Goal: Transaction & Acquisition: Register for event/course

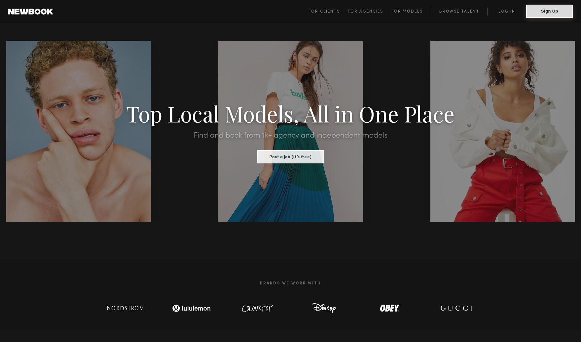
click at [554, 13] on button "Sign Up" at bounding box center [550, 11] width 47 height 13
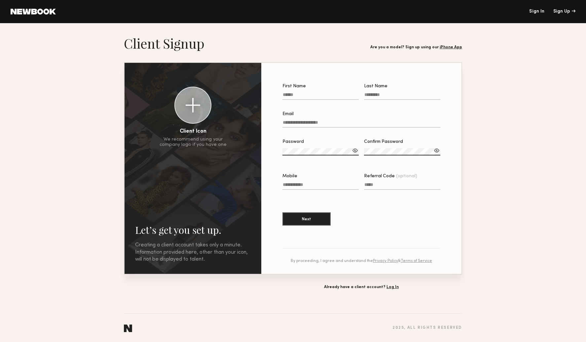
click at [292, 94] on input "First Name" at bounding box center [321, 96] width 76 height 8
type input "*******"
type input "*****"
type input "**********"
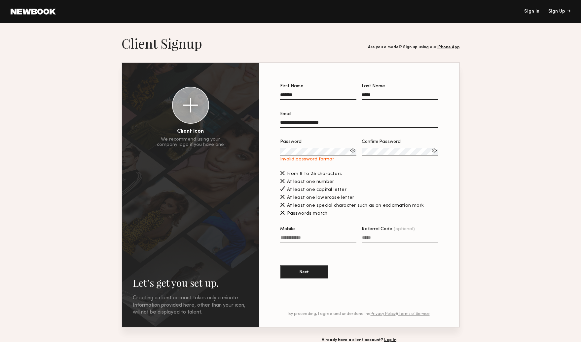
click at [351, 151] on div at bounding box center [353, 150] width 7 height 7
click at [478, 191] on section "**********" at bounding box center [290, 188] width 581 height 307
click at [467, 223] on section "**********" at bounding box center [290, 188] width 581 height 307
click at [297, 235] on label "Mobile" at bounding box center [318, 238] width 76 height 22
click at [297, 235] on input "Mobile" at bounding box center [318, 239] width 76 height 8
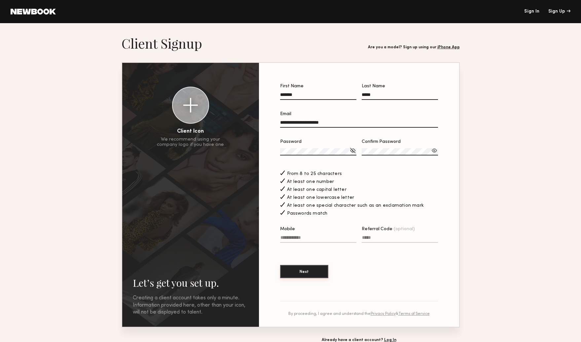
click at [304, 271] on button "Next" at bounding box center [304, 271] width 48 height 13
click at [298, 238] on input "Mobile Invalid phone format" at bounding box center [318, 239] width 76 height 8
type input "**********"
click at [307, 273] on button "Next" at bounding box center [304, 271] width 48 height 13
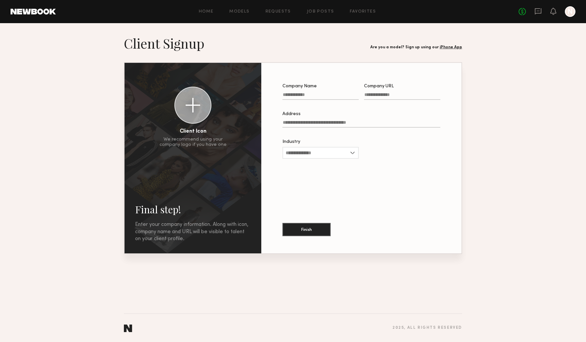
click at [332, 95] on input "Company Name" at bounding box center [321, 96] width 76 height 8
type input "**********"
click at [396, 92] on label "Company URL" at bounding box center [402, 95] width 76 height 22
click at [396, 92] on input "Company URL" at bounding box center [402, 96] width 76 height 8
paste input "**********"
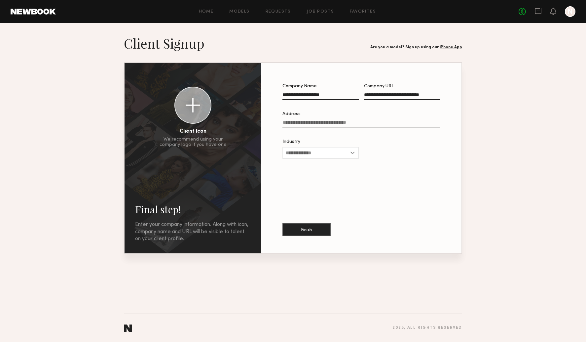
type input "**********"
click at [352, 123] on input "Address" at bounding box center [362, 124] width 158 height 8
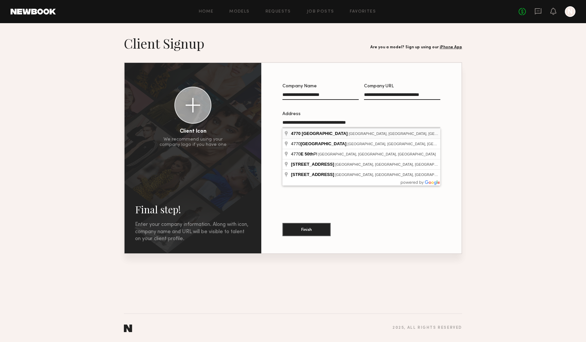
type input "**********"
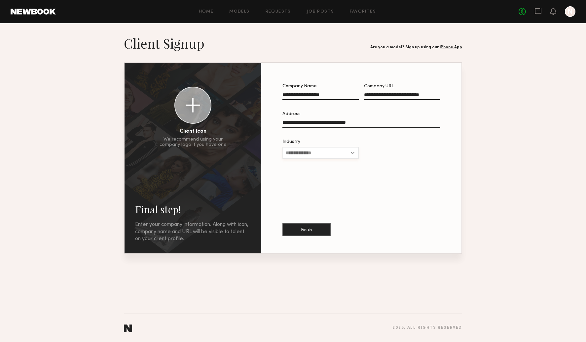
click at [336, 156] on input "Industry" at bounding box center [321, 153] width 76 height 12
click at [330, 177] on div "Apparel" at bounding box center [320, 174] width 75 height 11
type input "*******"
click at [324, 230] on button "Finish" at bounding box center [307, 228] width 48 height 13
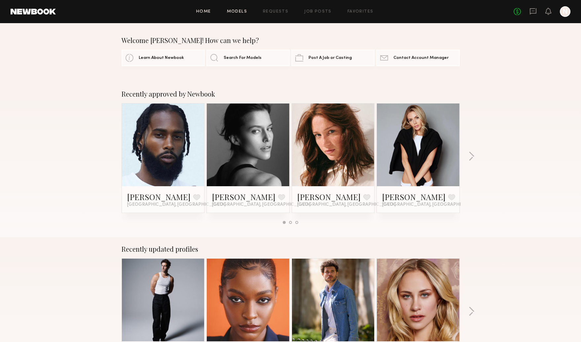
click at [241, 10] on link "Models" at bounding box center [237, 12] width 20 height 4
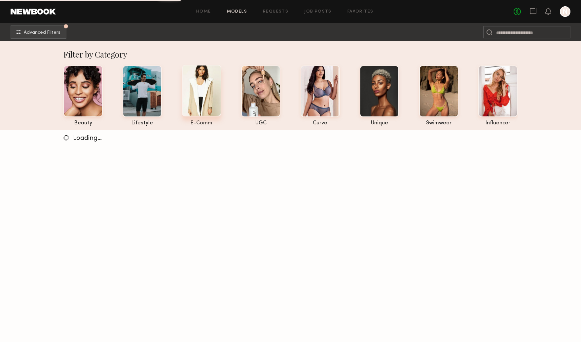
click at [205, 116] on div at bounding box center [201, 91] width 39 height 52
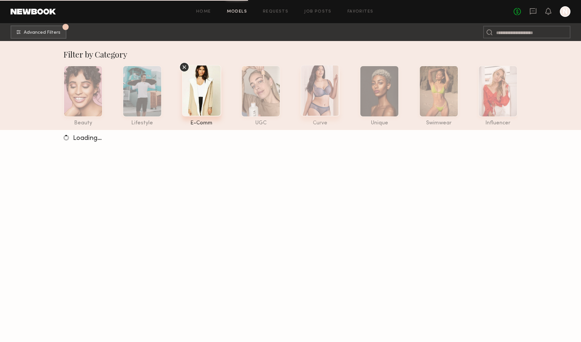
click at [321, 88] on div at bounding box center [320, 91] width 39 height 52
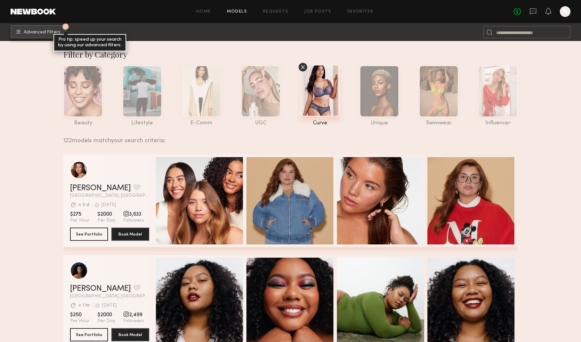
click at [37, 34] on span "Advanced Filters" at bounding box center [42, 32] width 37 height 5
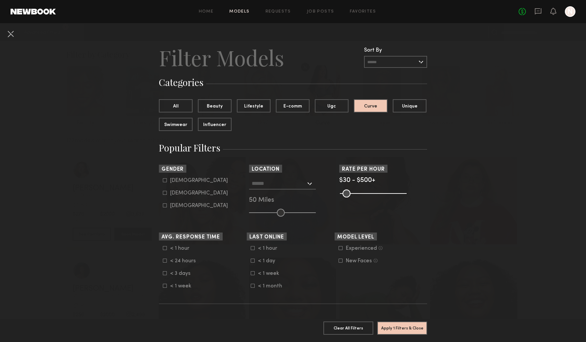
click at [308, 184] on div at bounding box center [282, 184] width 67 height 12
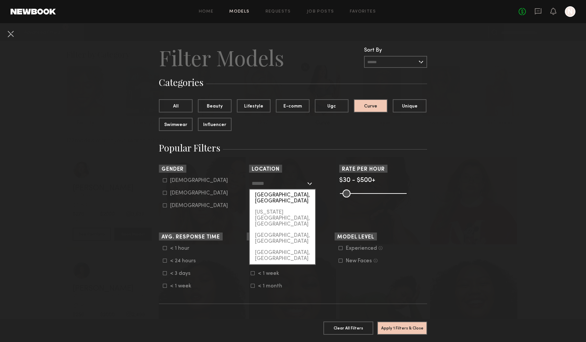
click at [287, 199] on div "[GEOGRAPHIC_DATA], [GEOGRAPHIC_DATA]" at bounding box center [282, 197] width 65 height 17
type input "**********"
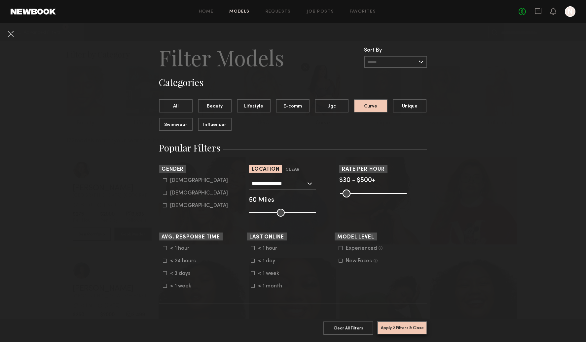
click at [416, 321] on button "Apply 2 Filters & Close" at bounding box center [403, 327] width 50 height 13
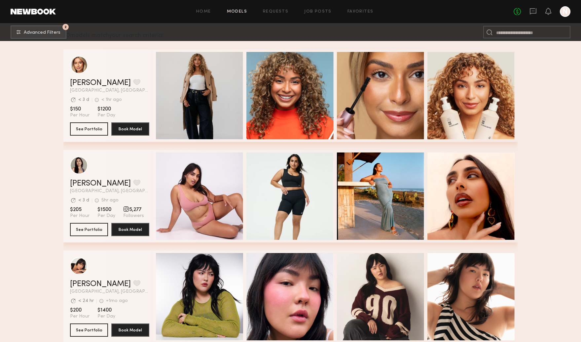
scroll to position [91, 0]
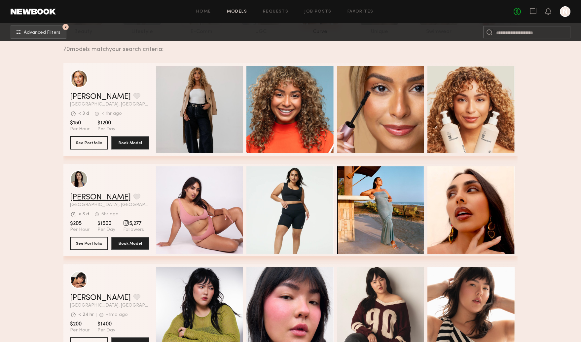
click at [83, 195] on link "Sharon C." at bounding box center [100, 197] width 61 height 8
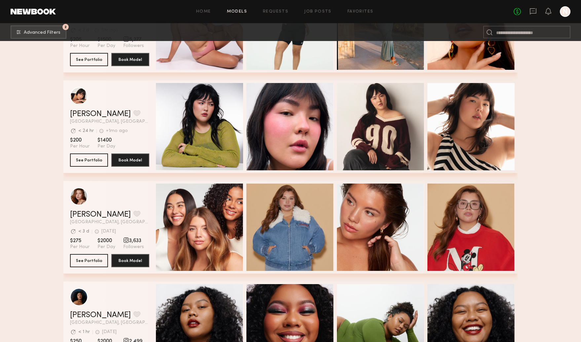
scroll to position [277, 0]
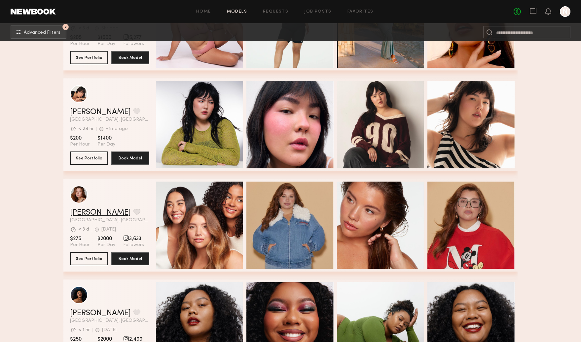
click at [80, 216] on link "[PERSON_NAME]" at bounding box center [100, 213] width 61 height 8
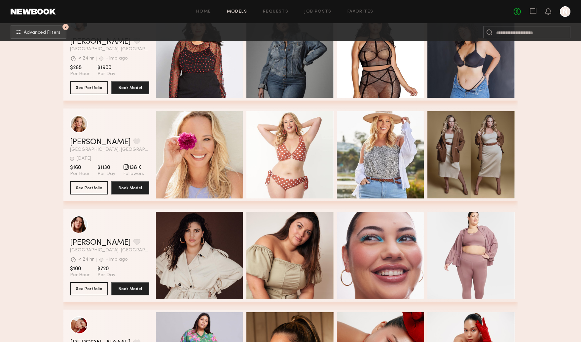
scroll to position [1689, 0]
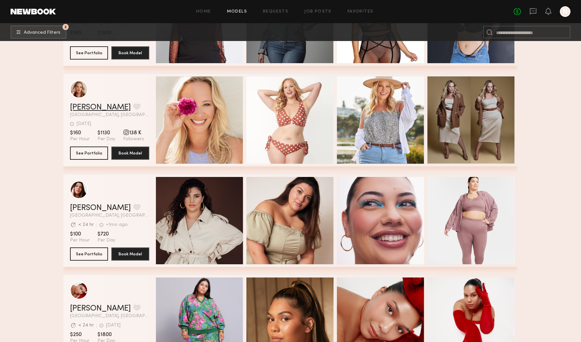
click at [78, 111] on link "Alyssa A." at bounding box center [100, 107] width 61 height 8
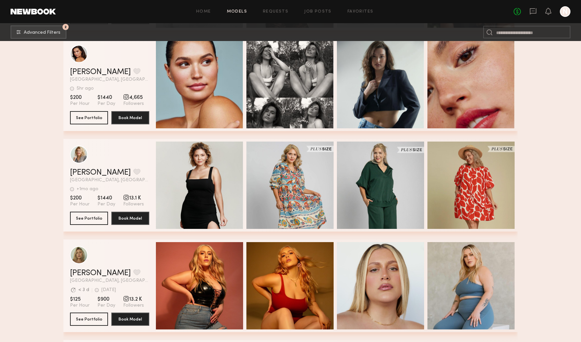
scroll to position [2235, 0]
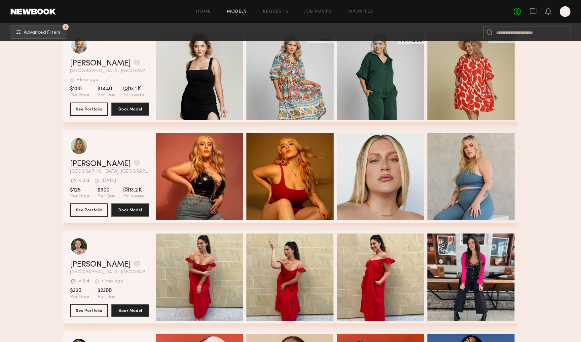
click at [92, 167] on link "Glenna G." at bounding box center [100, 164] width 61 height 8
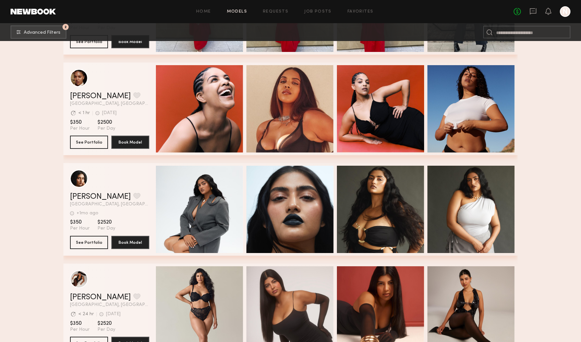
scroll to position [2619, 0]
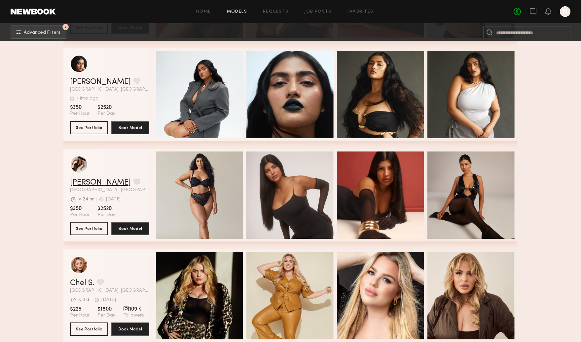
click at [88, 184] on link "Karina V." at bounding box center [100, 183] width 61 height 8
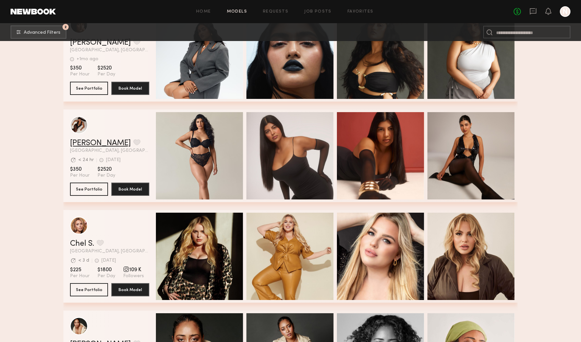
scroll to position [2720, 0]
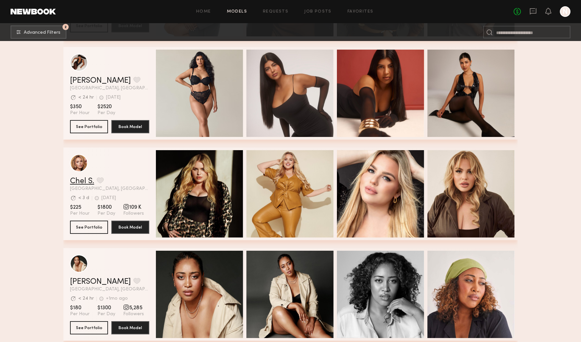
click at [85, 181] on link "Chel S." at bounding box center [82, 181] width 24 height 8
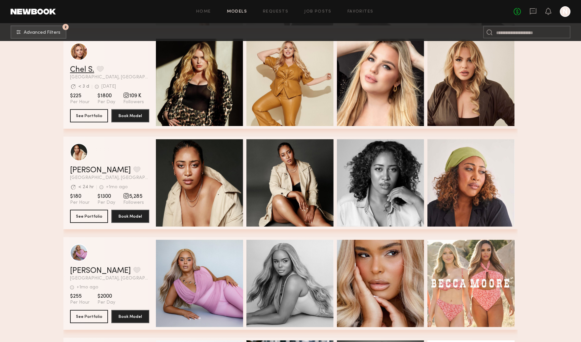
scroll to position [2936, 0]
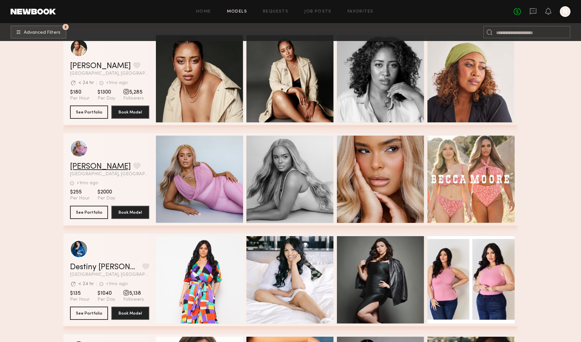
click at [82, 165] on link "Janae B." at bounding box center [100, 167] width 61 height 8
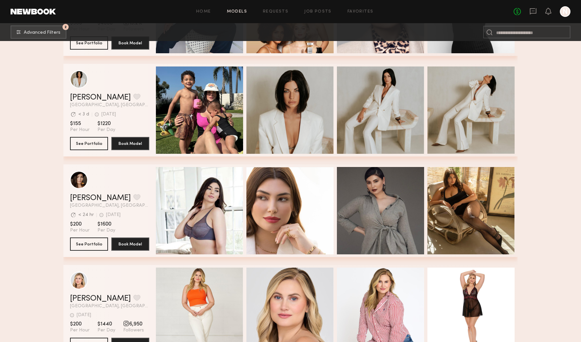
scroll to position [3524, 0]
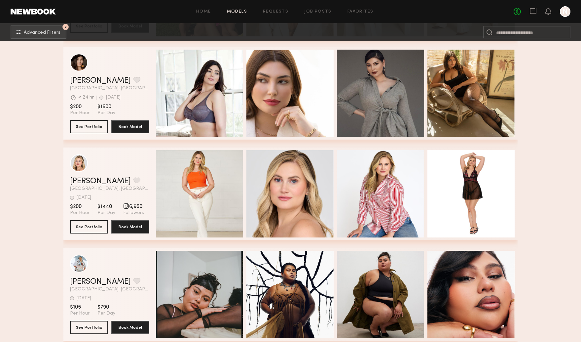
click at [71, 85] on div "Elisa K. Favorite Los Angeles, CA Avg. request response time < 24 hr 1d ago Las…" at bounding box center [109, 84] width 79 height 14
click at [74, 82] on link "Elisa K." at bounding box center [100, 81] width 61 height 8
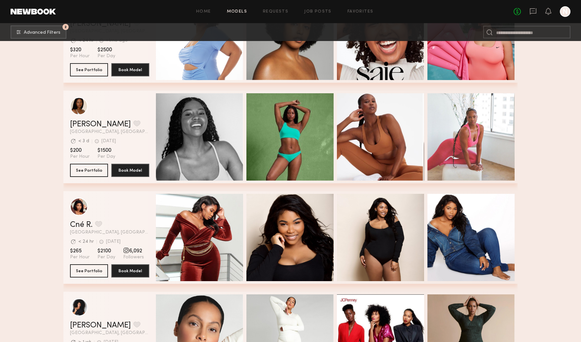
scroll to position [4091, 0]
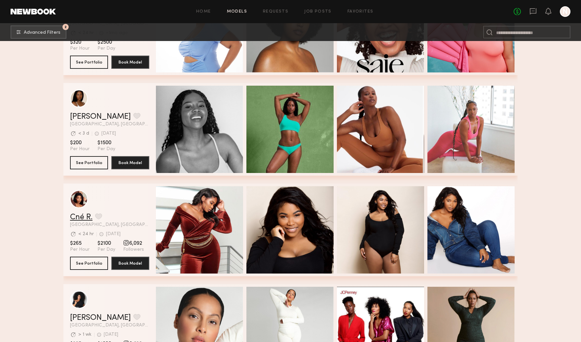
click at [84, 217] on link "Cné R." at bounding box center [81, 217] width 22 height 8
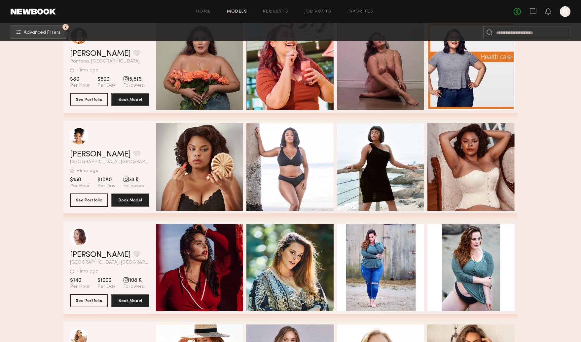
scroll to position [4625, 0]
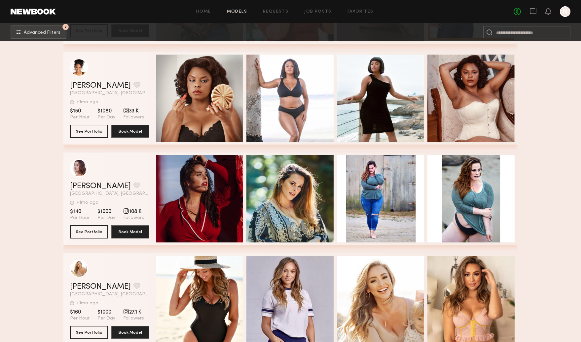
click at [85, 192] on span "[GEOGRAPHIC_DATA], [GEOGRAPHIC_DATA]" at bounding box center [109, 193] width 79 height 5
click at [85, 188] on link "Morgan L." at bounding box center [100, 186] width 61 height 8
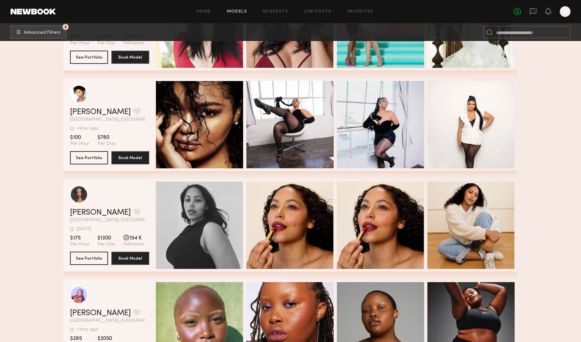
scroll to position [5012, 0]
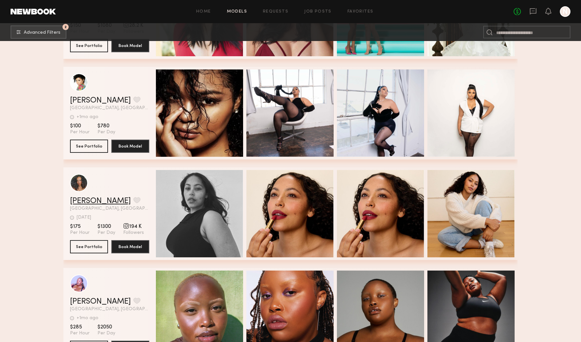
click at [79, 203] on link "Audrey L." at bounding box center [100, 201] width 61 height 8
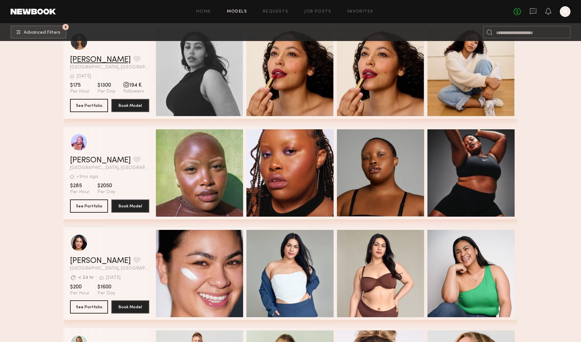
scroll to position [5213, 0]
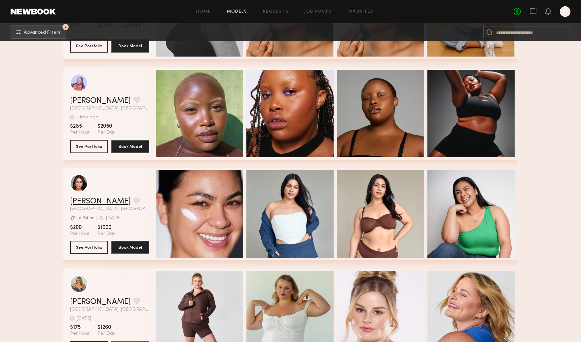
click at [91, 201] on link "Francesca L." at bounding box center [100, 201] width 61 height 8
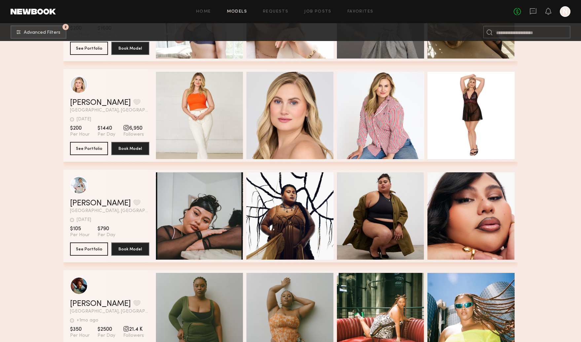
scroll to position [3442, 0]
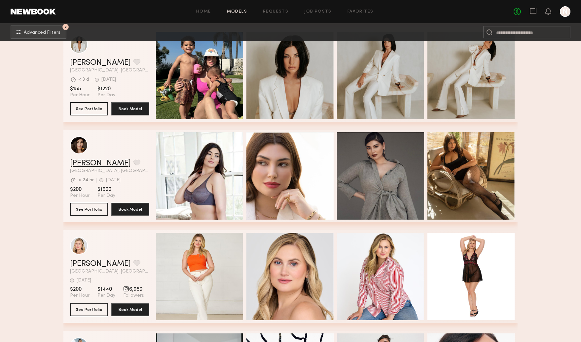
click at [81, 161] on link "Elisa K." at bounding box center [100, 163] width 61 height 8
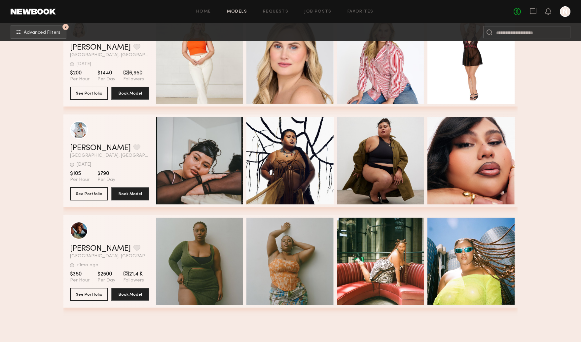
scroll to position [3262, 0]
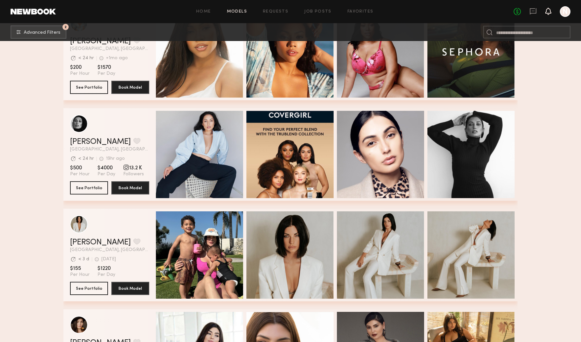
click at [548, 13] on icon at bounding box center [548, 11] width 5 height 5
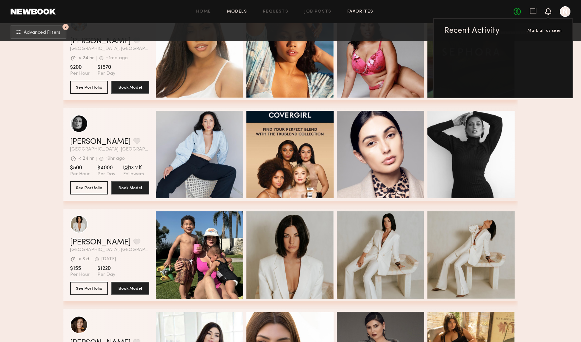
click at [367, 10] on link "Favorites" at bounding box center [361, 12] width 26 height 4
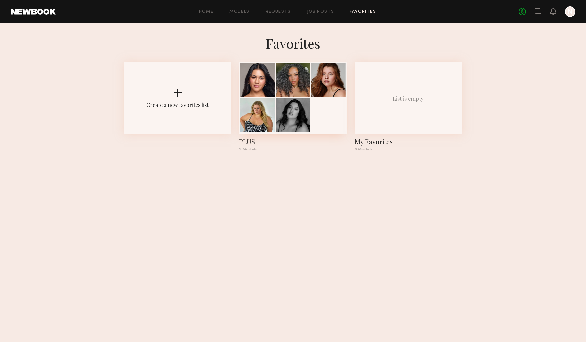
click at [287, 100] on div at bounding box center [293, 115] width 34 height 34
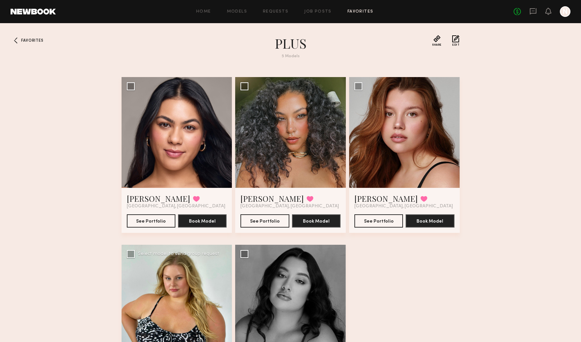
click at [187, 297] on div at bounding box center [177, 300] width 111 height 111
click at [189, 296] on div at bounding box center [177, 300] width 111 height 111
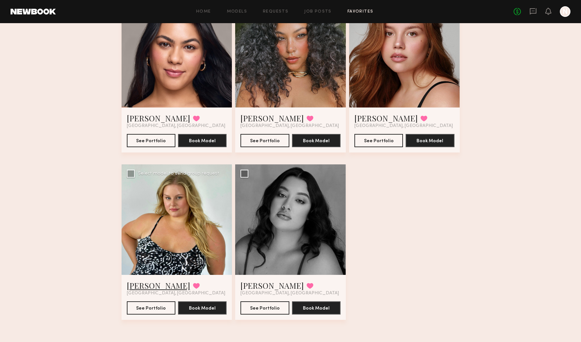
click at [134, 289] on link "Jo S." at bounding box center [158, 285] width 63 height 11
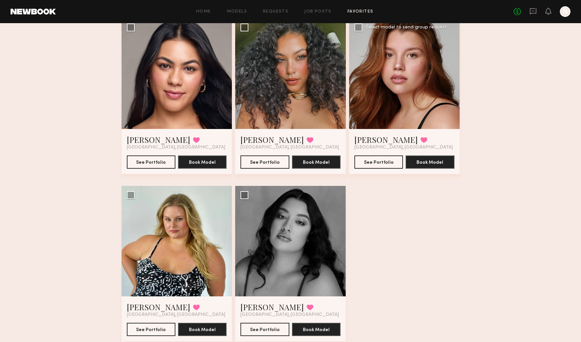
scroll to position [58, 0]
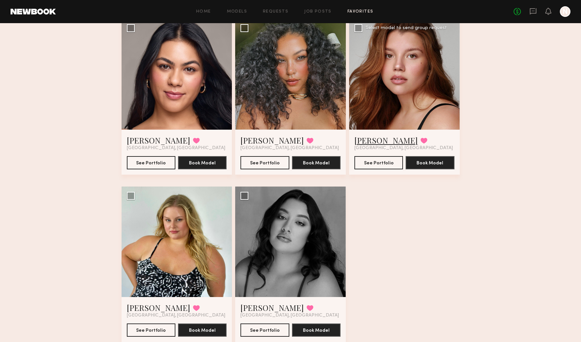
click at [379, 135] on link "Eleena M." at bounding box center [386, 140] width 63 height 11
click at [266, 306] on link "Nicole S." at bounding box center [272, 307] width 63 height 11
click at [149, 138] on link "Francesca L." at bounding box center [158, 140] width 63 height 11
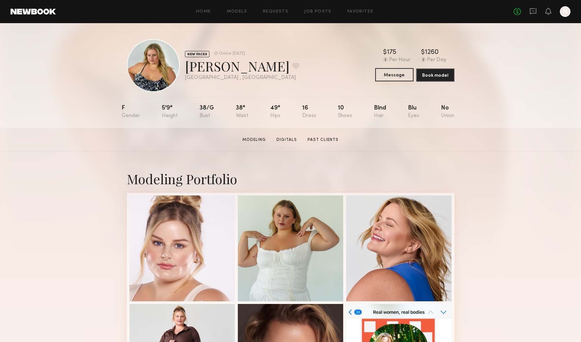
click at [403, 76] on button "Message" at bounding box center [395, 74] width 38 height 13
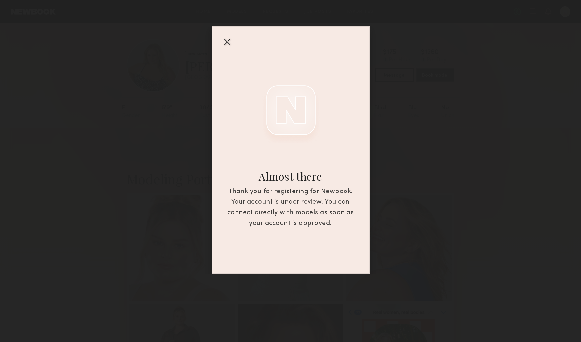
click at [485, 146] on div "Almost there Thank you for registering for Newbook. Your account is under revie…" at bounding box center [290, 137] width 581 height 274
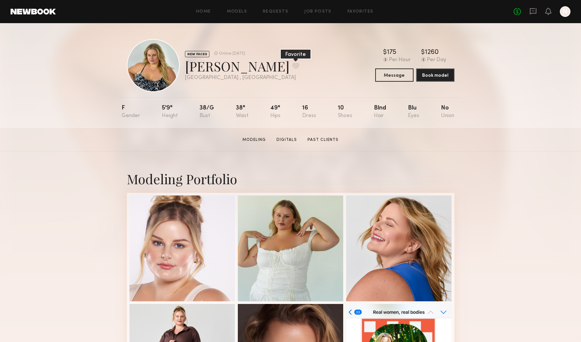
click at [293, 64] on button at bounding box center [296, 66] width 7 height 6
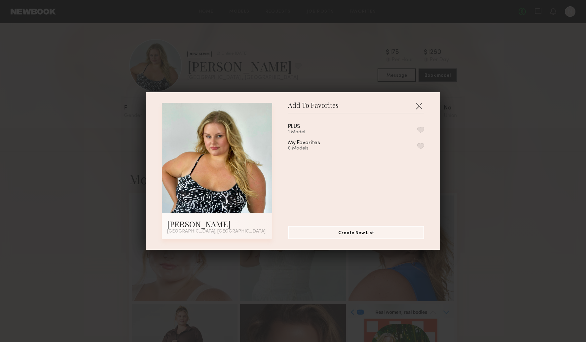
click at [418, 127] on button "button" at bounding box center [421, 130] width 7 height 6
click at [418, 106] on button "button" at bounding box center [419, 105] width 11 height 11
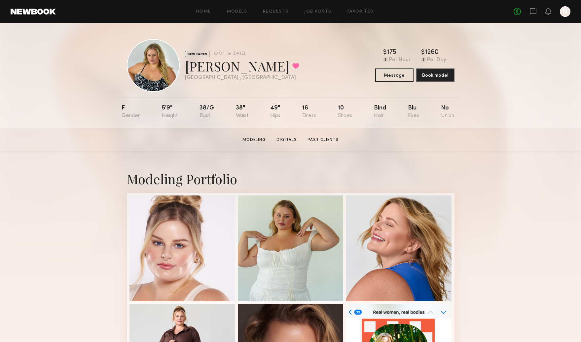
click at [503, 195] on div "Modeling Portfolio" at bounding box center [290, 290] width 581 height 279
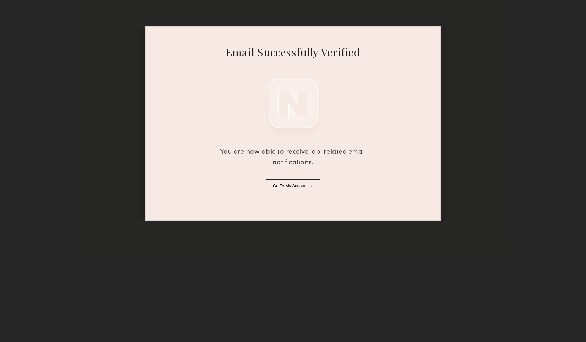
click at [308, 189] on button "Go To My Account →" at bounding box center [293, 186] width 55 height 14
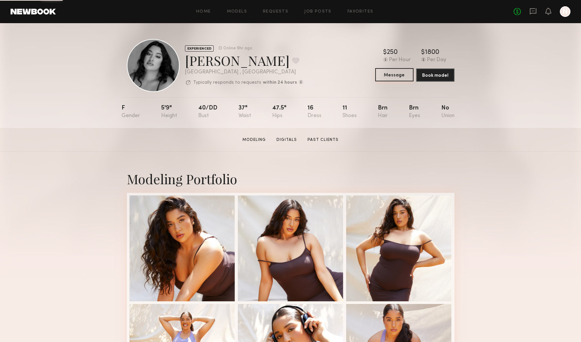
click at [397, 70] on button "Message" at bounding box center [395, 74] width 38 height 13
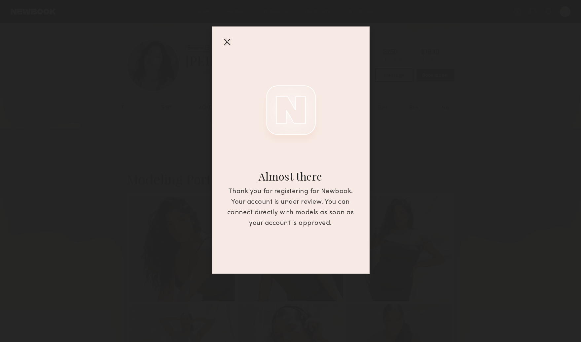
click at [460, 157] on div "Almost there Thank you for registering for Newbook. Your account is under revie…" at bounding box center [290, 137] width 581 height 274
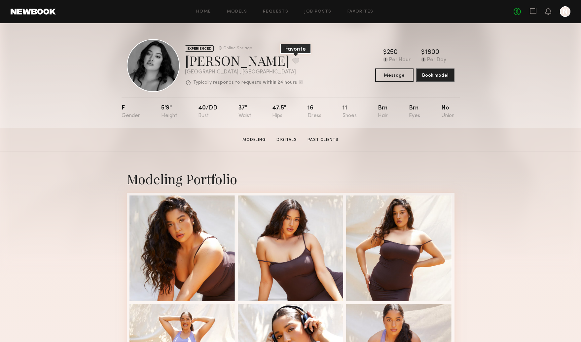
click at [293, 61] on button at bounding box center [296, 61] width 7 height 6
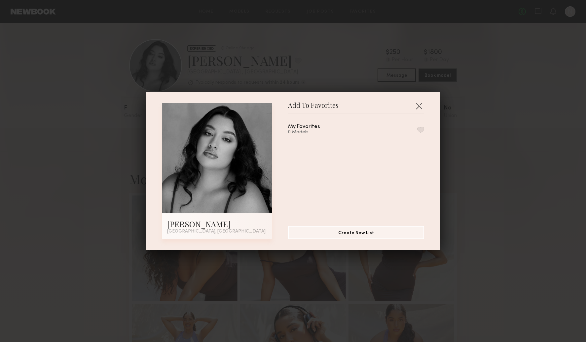
click at [418, 128] on button "button" at bounding box center [421, 130] width 7 height 6
click at [418, 128] on button "Remove from favorite list" at bounding box center [421, 130] width 7 height 6
click at [383, 229] on button "Create New List" at bounding box center [356, 231] width 136 height 13
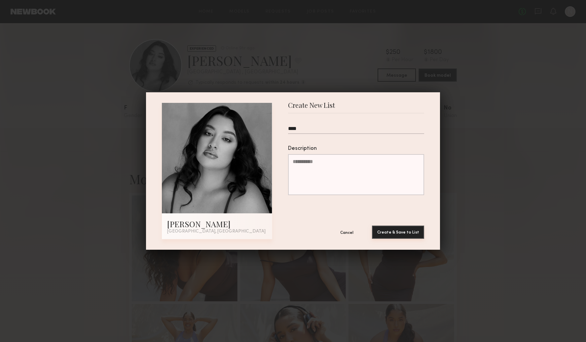
type input "****"
click at [395, 230] on button "Create & Save to List" at bounding box center [398, 231] width 52 height 13
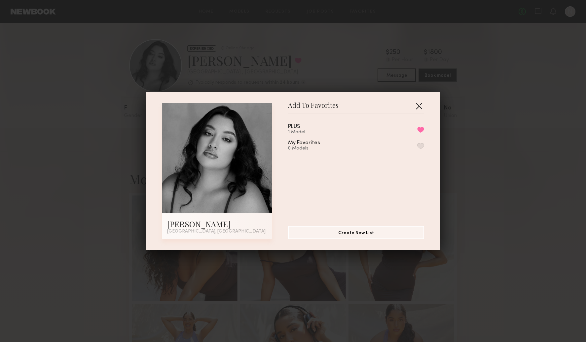
click at [416, 104] on button "button" at bounding box center [419, 105] width 11 height 11
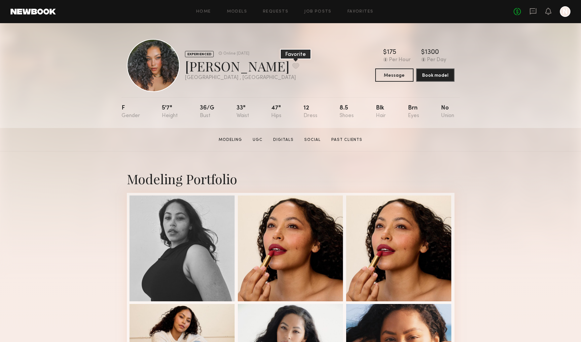
click at [293, 63] on button at bounding box center [296, 66] width 7 height 6
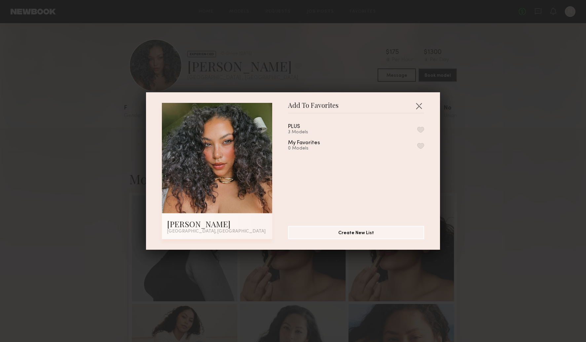
click at [418, 128] on button "button" at bounding box center [421, 130] width 7 height 6
click at [473, 128] on div "Add To Favorites Audrey L. Los Angeles, CA Add To Favorites PLUS 3 Models My Fa…" at bounding box center [293, 171] width 586 height 342
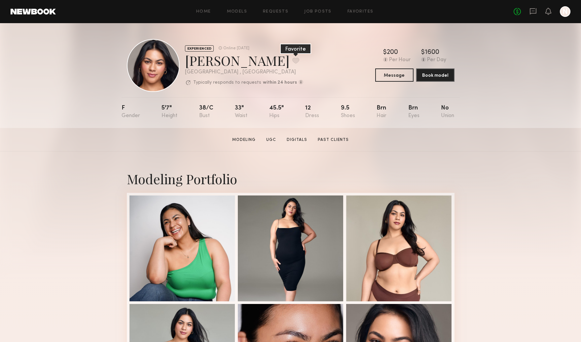
click at [293, 61] on button at bounding box center [296, 61] width 7 height 6
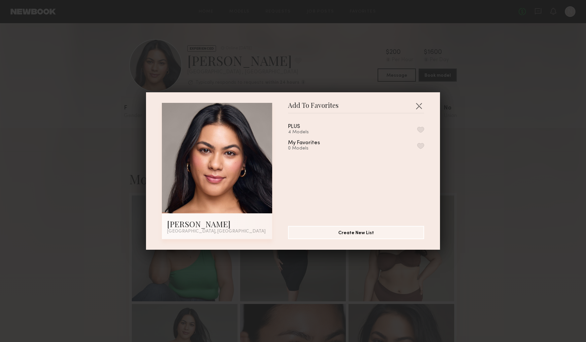
click at [417, 131] on div "PLUS 4 Models My Favorites 0 Models" at bounding box center [359, 167] width 143 height 97
click at [418, 128] on button "button" at bounding box center [421, 130] width 7 height 6
click at [490, 179] on div "Add To Favorites Francesca L. Los Angeles, CA Add To Favorites PLUS 5 Models Re…" at bounding box center [293, 171] width 586 height 342
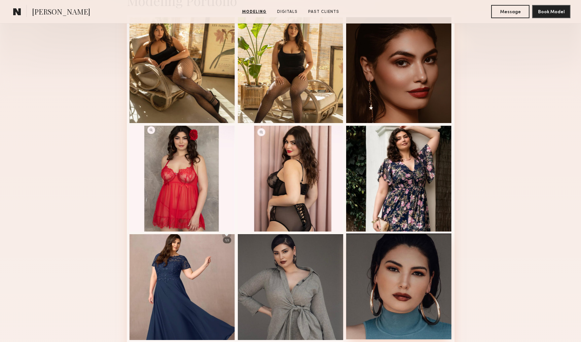
scroll to position [336, 0]
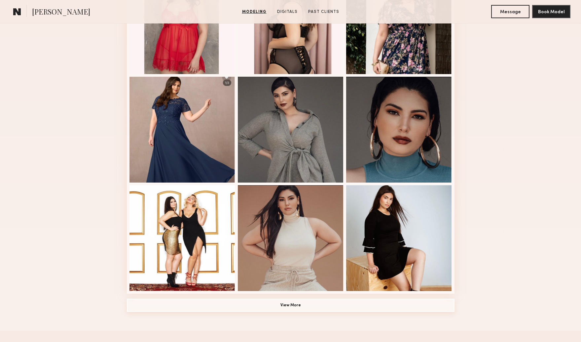
click at [329, 303] on button "View More" at bounding box center [291, 305] width 328 height 13
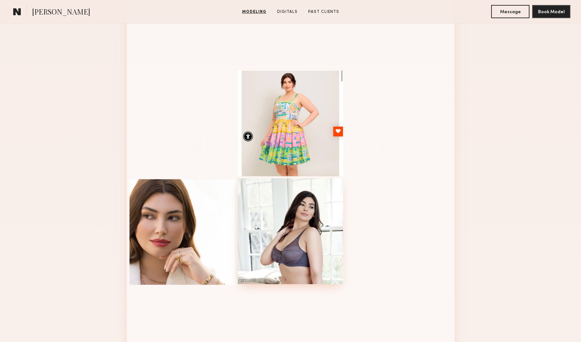
scroll to position [667, 0]
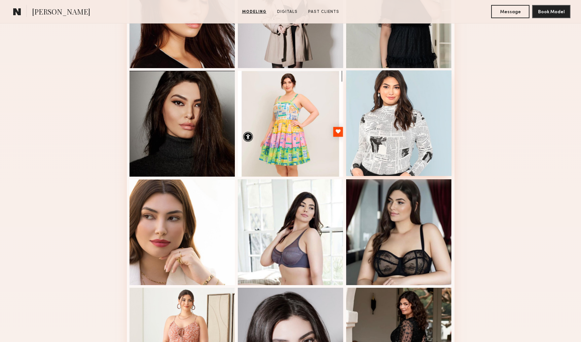
click at [367, 116] on div at bounding box center [399, 123] width 106 height 106
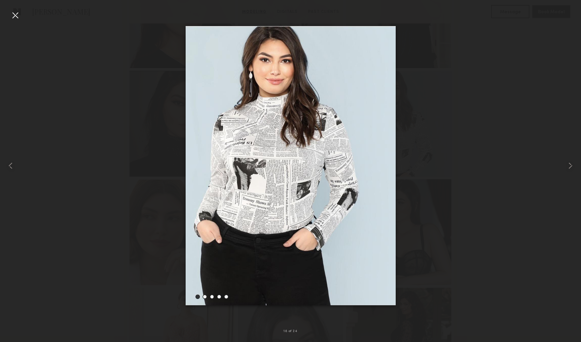
click at [19, 19] on div at bounding box center [15, 15] width 11 height 11
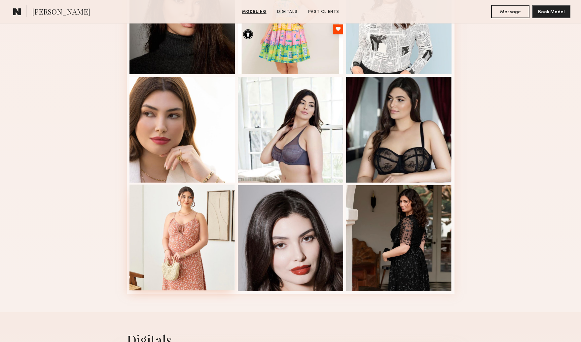
scroll to position [763, 0]
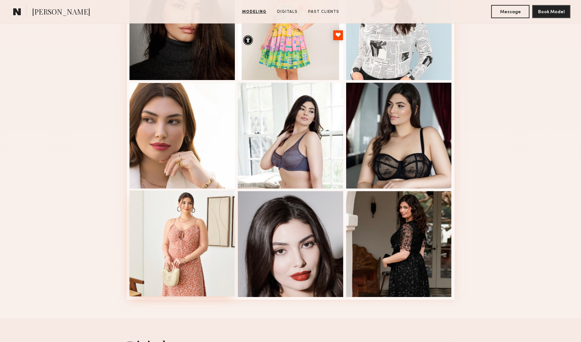
click at [182, 233] on div at bounding box center [183, 243] width 106 height 106
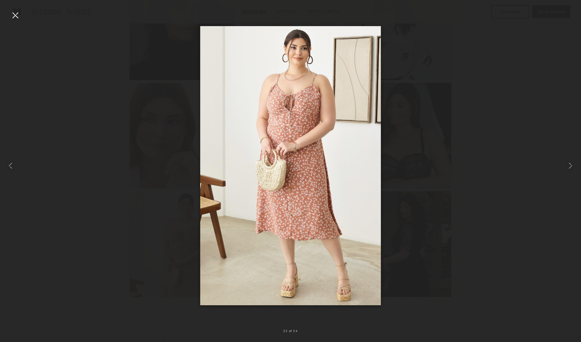
click at [13, 19] on div at bounding box center [15, 15] width 11 height 11
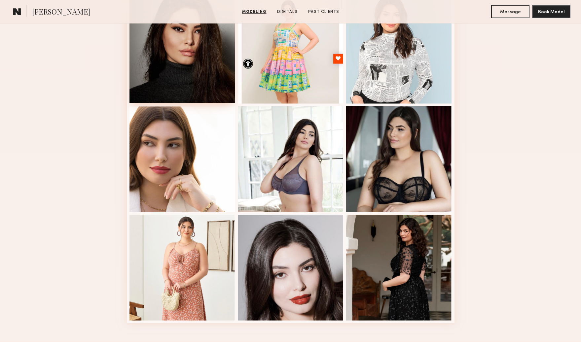
scroll to position [646, 0]
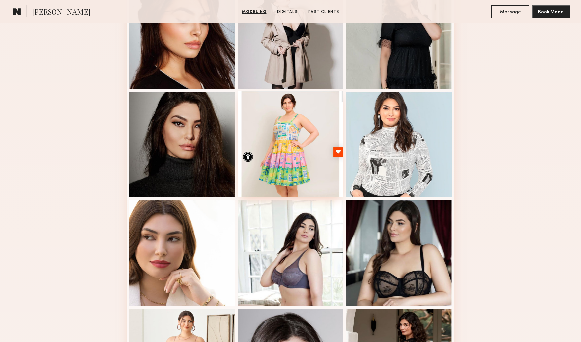
click at [268, 152] on div at bounding box center [291, 144] width 106 height 106
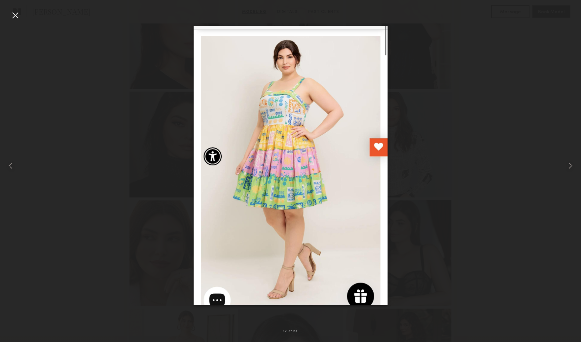
click at [12, 15] on div at bounding box center [15, 15] width 11 height 11
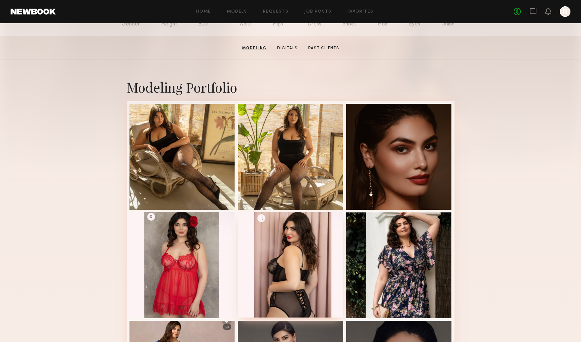
scroll to position [0, 0]
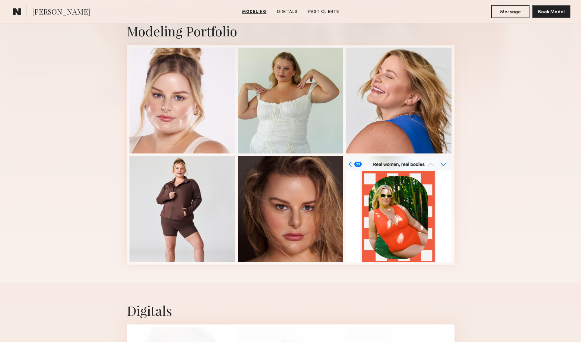
scroll to position [134, 0]
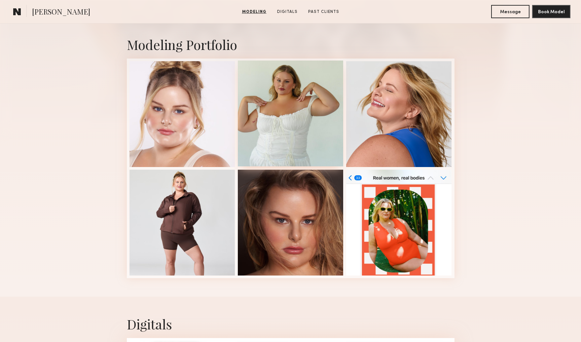
click at [287, 105] on div at bounding box center [291, 113] width 106 height 106
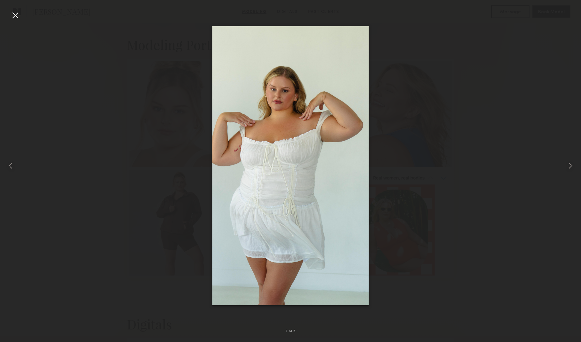
click at [15, 14] on div at bounding box center [15, 15] width 11 height 11
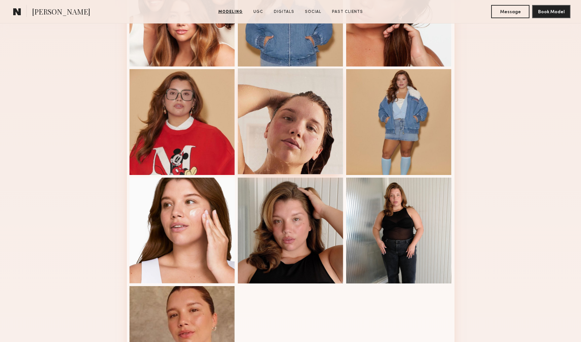
scroll to position [183, 0]
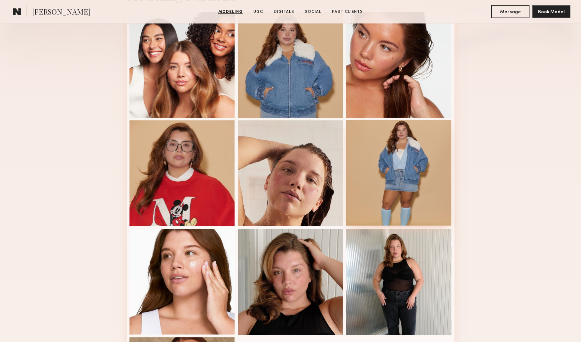
drag, startPoint x: 356, startPoint y: 192, endPoint x: 366, endPoint y: 193, distance: 10.0
click at [356, 192] on div at bounding box center [399, 173] width 106 height 106
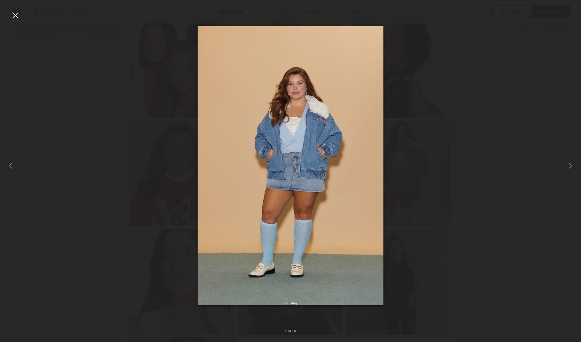
click at [17, 15] on div at bounding box center [15, 15] width 11 height 11
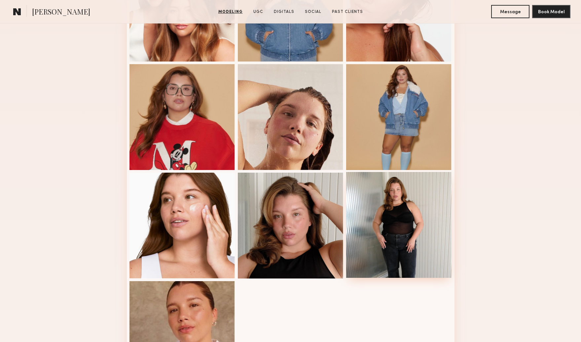
scroll to position [240, 0]
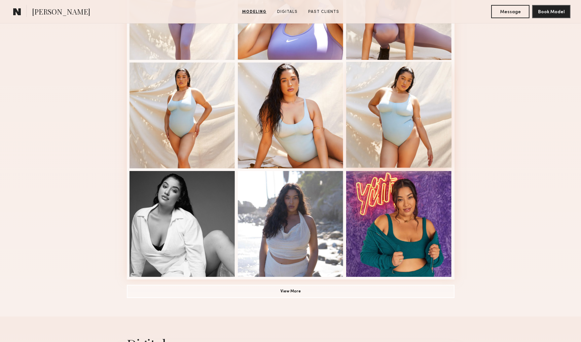
scroll to position [351, 0]
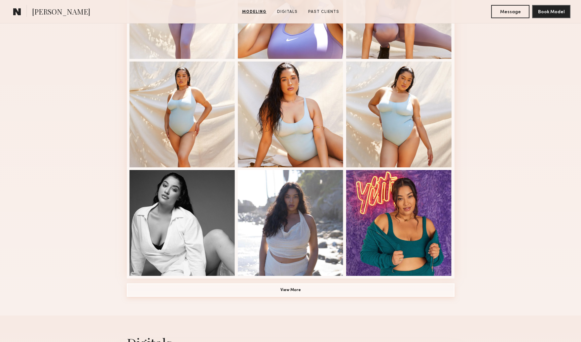
click at [357, 293] on button "View More" at bounding box center [291, 289] width 328 height 13
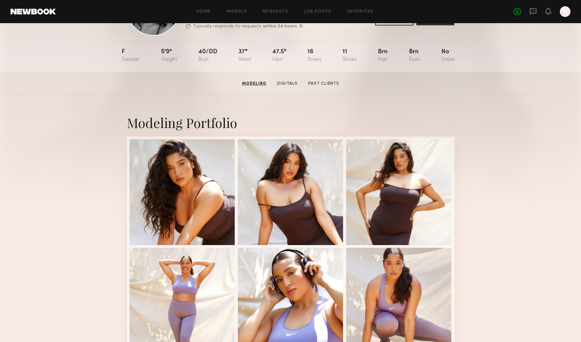
scroll to position [51, 0]
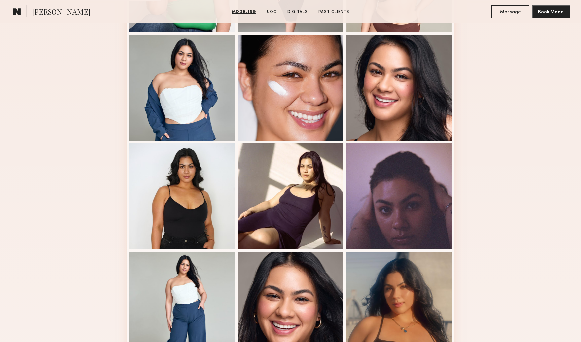
scroll to position [351, 0]
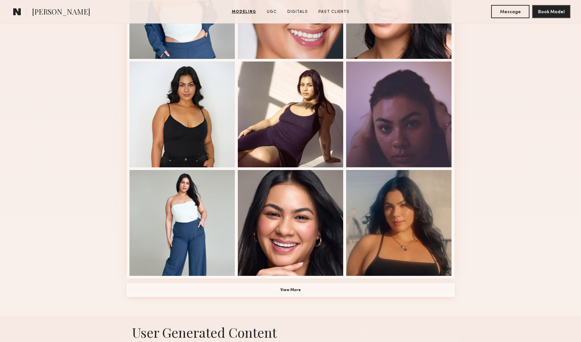
click at [395, 295] on button "View More" at bounding box center [291, 289] width 328 height 13
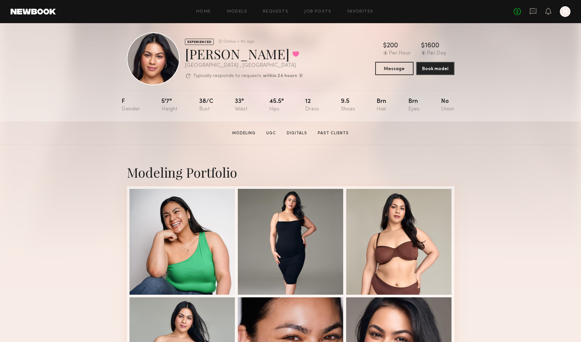
scroll to position [0, 0]
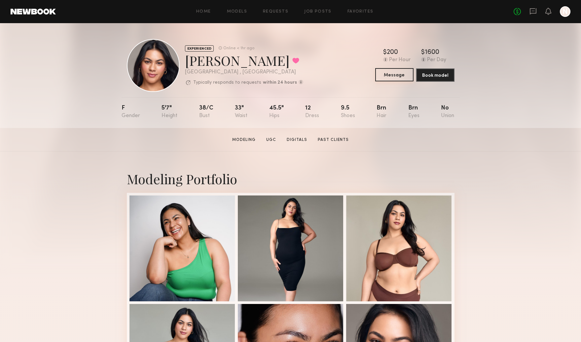
click at [398, 77] on button "Message" at bounding box center [395, 74] width 38 height 13
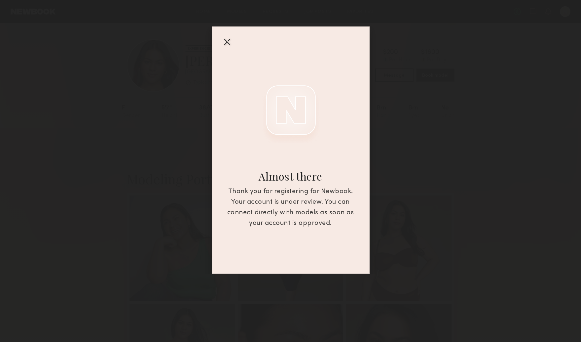
click at [229, 39] on div at bounding box center [227, 41] width 11 height 11
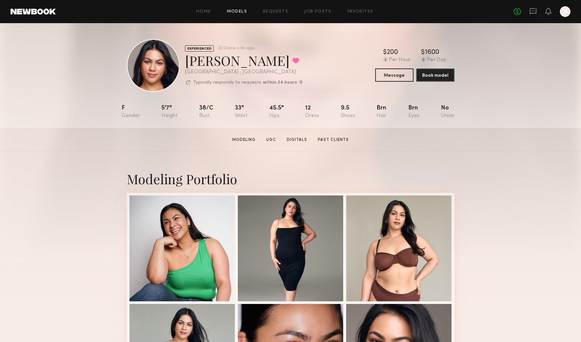
click at [231, 12] on link "Models" at bounding box center [237, 12] width 20 height 4
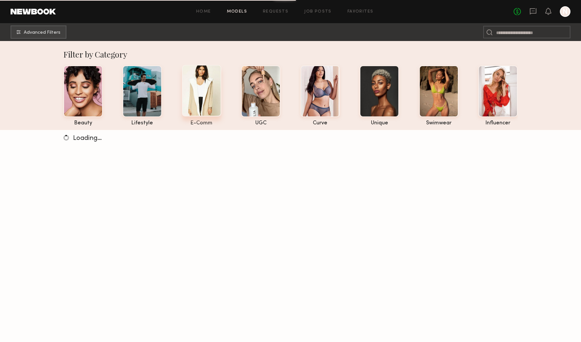
click at [211, 78] on div at bounding box center [201, 91] width 39 height 52
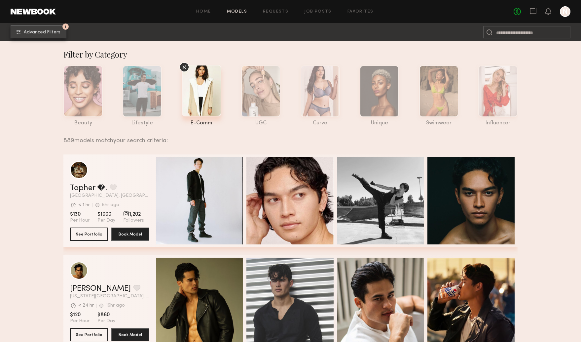
click at [32, 30] on span "Advanced Filters" at bounding box center [42, 32] width 37 height 5
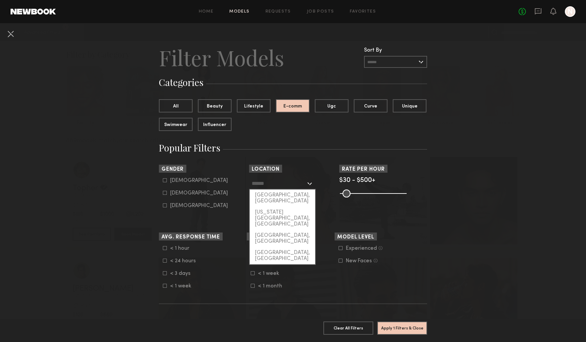
click at [273, 180] on input "text" at bounding box center [279, 183] width 54 height 11
click at [273, 196] on div "[GEOGRAPHIC_DATA], [GEOGRAPHIC_DATA]" at bounding box center [282, 197] width 65 height 17
type input "**********"
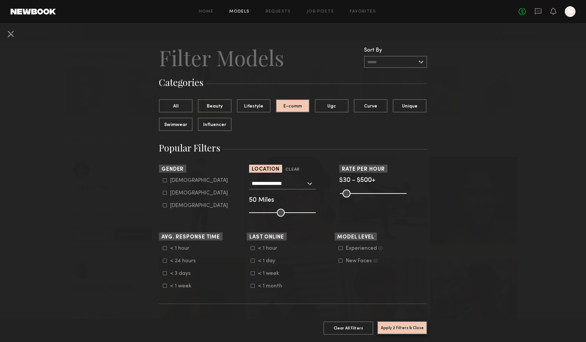
click at [392, 321] on button "Apply 2 Filters & Close" at bounding box center [403, 327] width 50 height 13
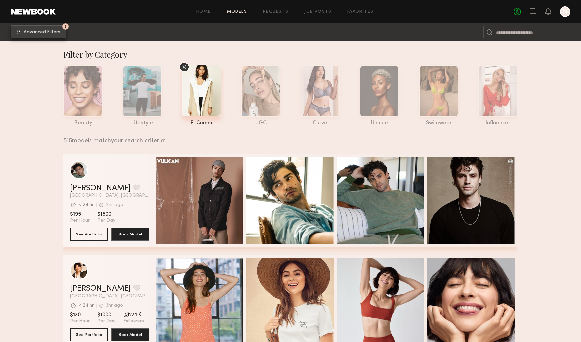
click at [53, 33] on span "Advanced Filters" at bounding box center [42, 32] width 37 height 5
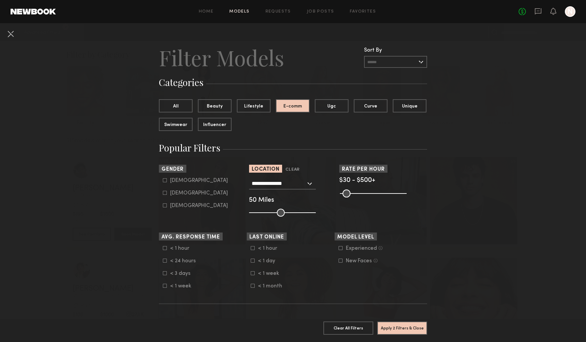
click at [175, 191] on div "Female" at bounding box center [199, 193] width 58 height 4
click at [178, 204] on div "Non-binary" at bounding box center [199, 206] width 58 height 4
type input "**"
click at [396, 324] on button "Apply 3 Filters & Close" at bounding box center [403, 327] width 50 height 13
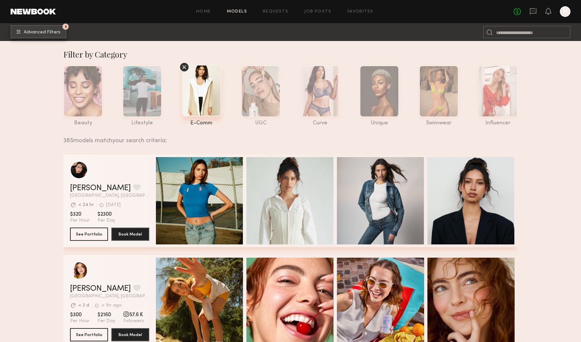
click at [44, 31] on span "Advanced Filters" at bounding box center [42, 32] width 37 height 5
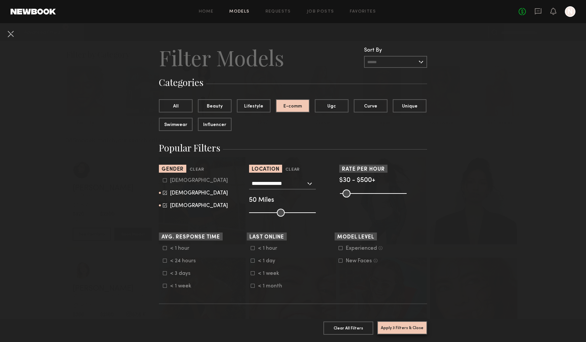
click at [403, 323] on button "Apply 3 Filters & Close" at bounding box center [403, 327] width 50 height 13
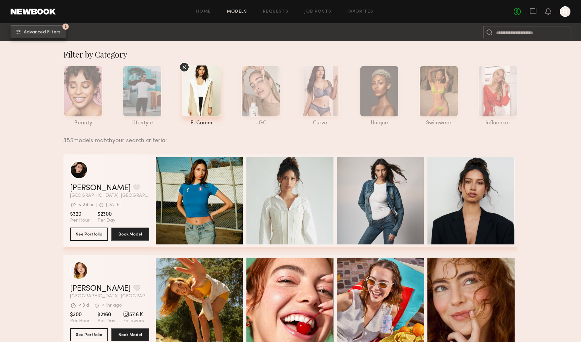
click at [36, 32] on span "Advanced Filters" at bounding box center [42, 32] width 37 height 5
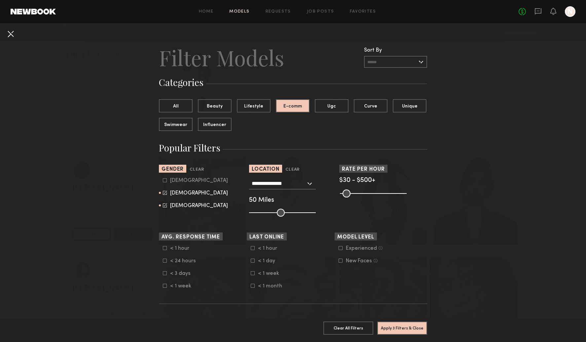
click at [15, 35] on button at bounding box center [10, 33] width 11 height 11
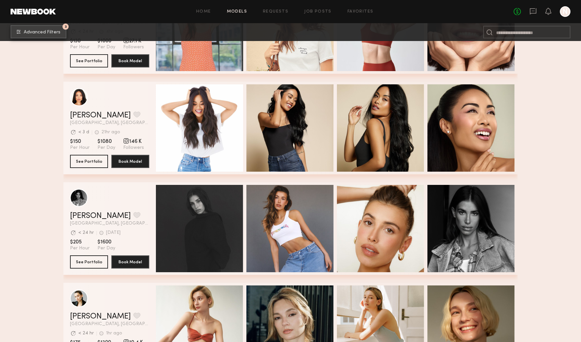
scroll to position [2313, 0]
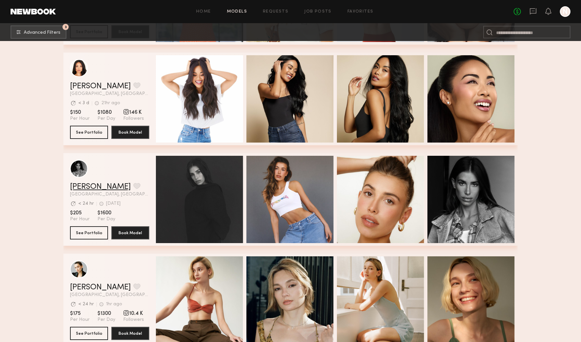
click at [86, 186] on link "McKenzie M." at bounding box center [100, 187] width 61 height 8
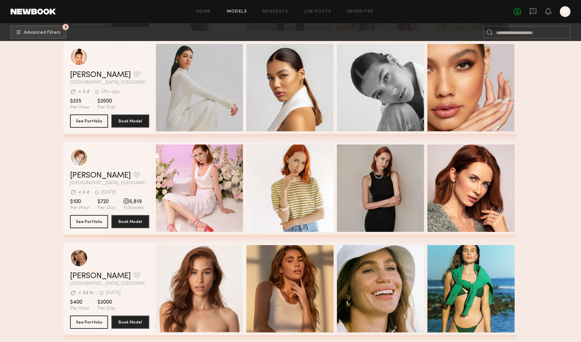
scroll to position [3634, 0]
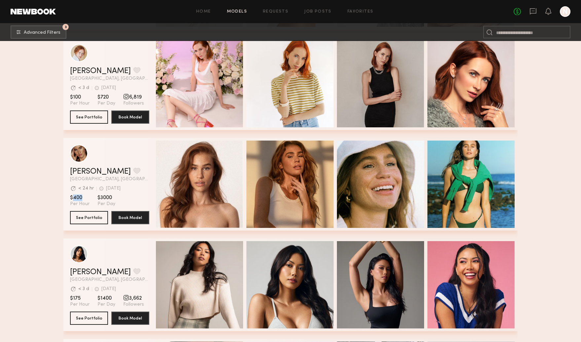
drag, startPoint x: 73, startPoint y: 197, endPoint x: 91, endPoint y: 197, distance: 18.2
click at [91, 197] on section "$400 Per Hour $3000 Per Day" at bounding box center [109, 200] width 79 height 13
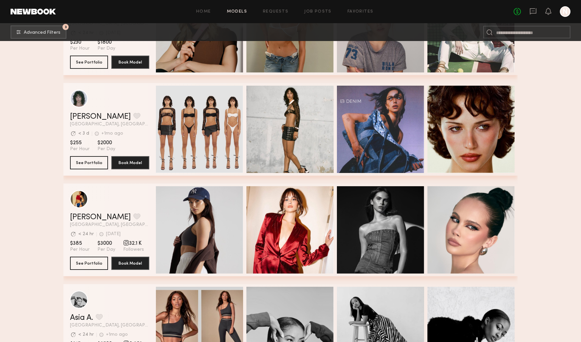
scroll to position [5152, 0]
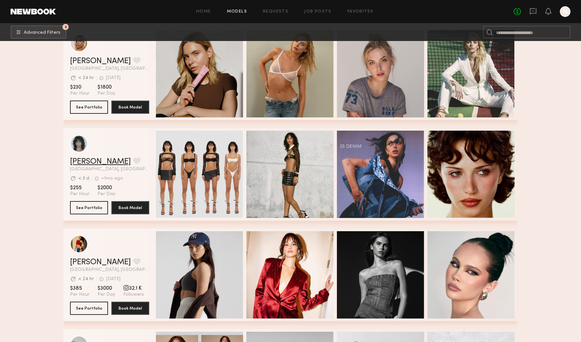
click at [88, 163] on link "Jessie M." at bounding box center [100, 162] width 61 height 8
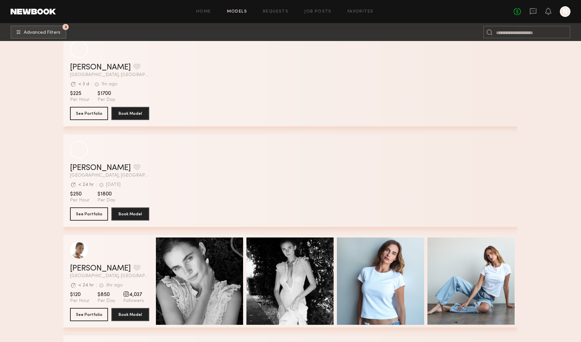
scroll to position [7769, 0]
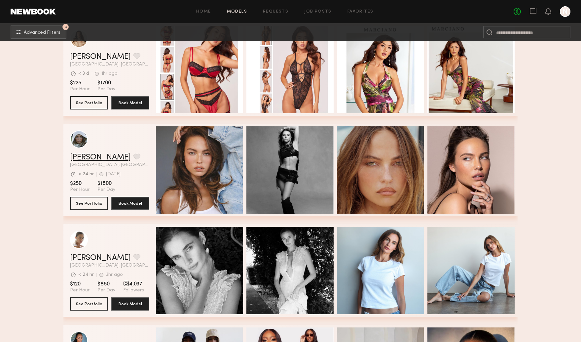
click at [76, 160] on link "[PERSON_NAME]" at bounding box center [100, 157] width 61 height 8
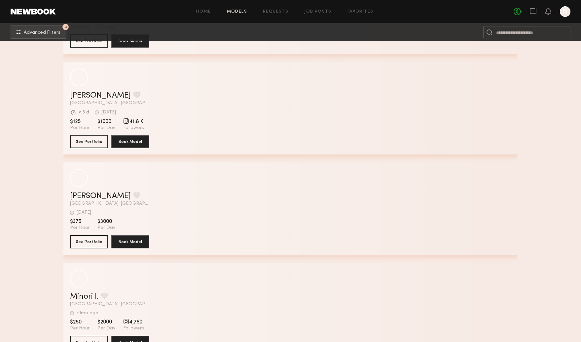
scroll to position [32641, 0]
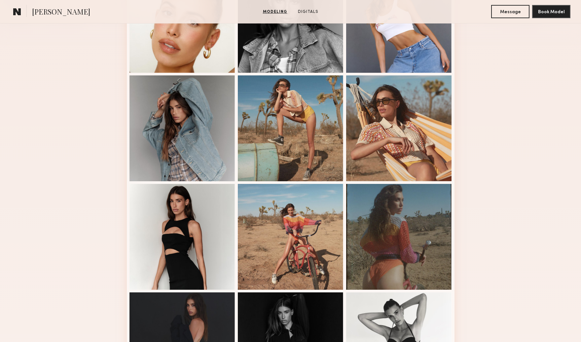
scroll to position [229, 0]
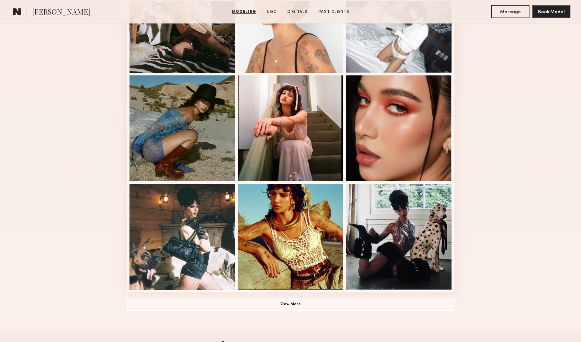
scroll to position [390, 0]
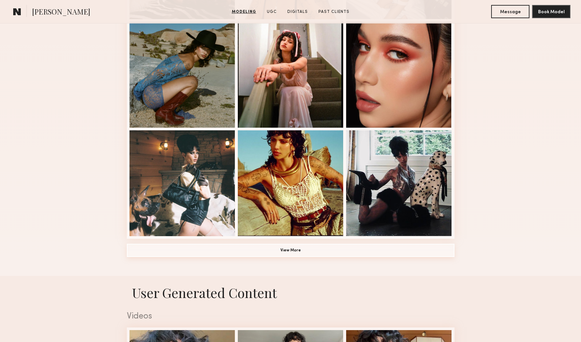
click at [308, 248] on button "View More" at bounding box center [291, 250] width 328 height 13
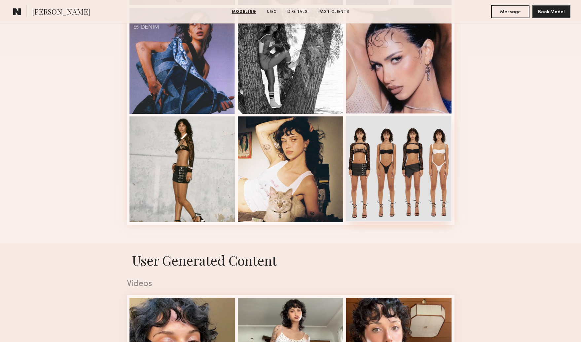
scroll to position [833, 0]
